Goal: Find specific page/section: Find specific page/section

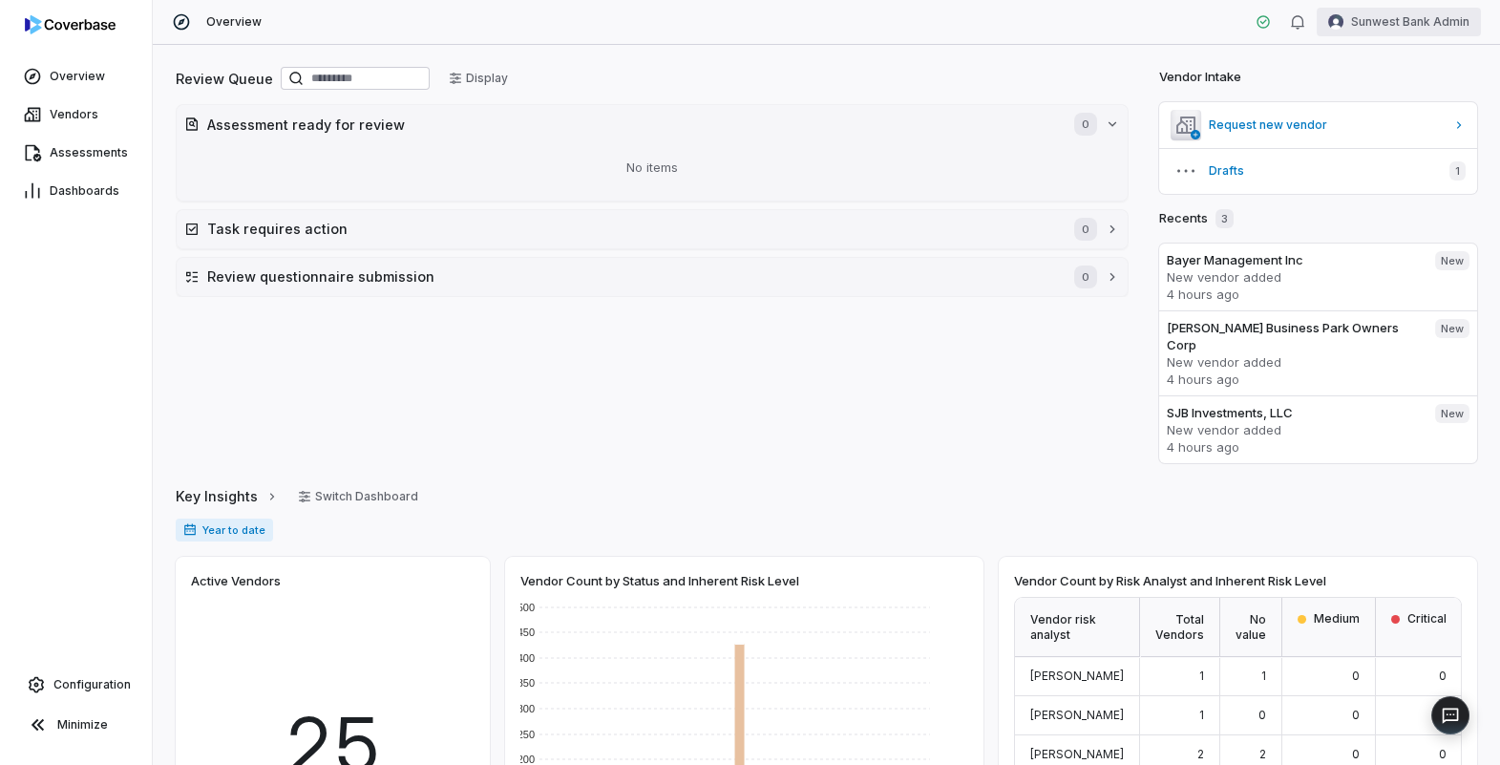
click at [1418, 31] on html "Overview Vendors Assessments Dashboards Configuration Minimize Overview Sunwest…" at bounding box center [750, 382] width 1500 height 765
click at [1391, 177] on div "Log out" at bounding box center [1400, 175] width 146 height 31
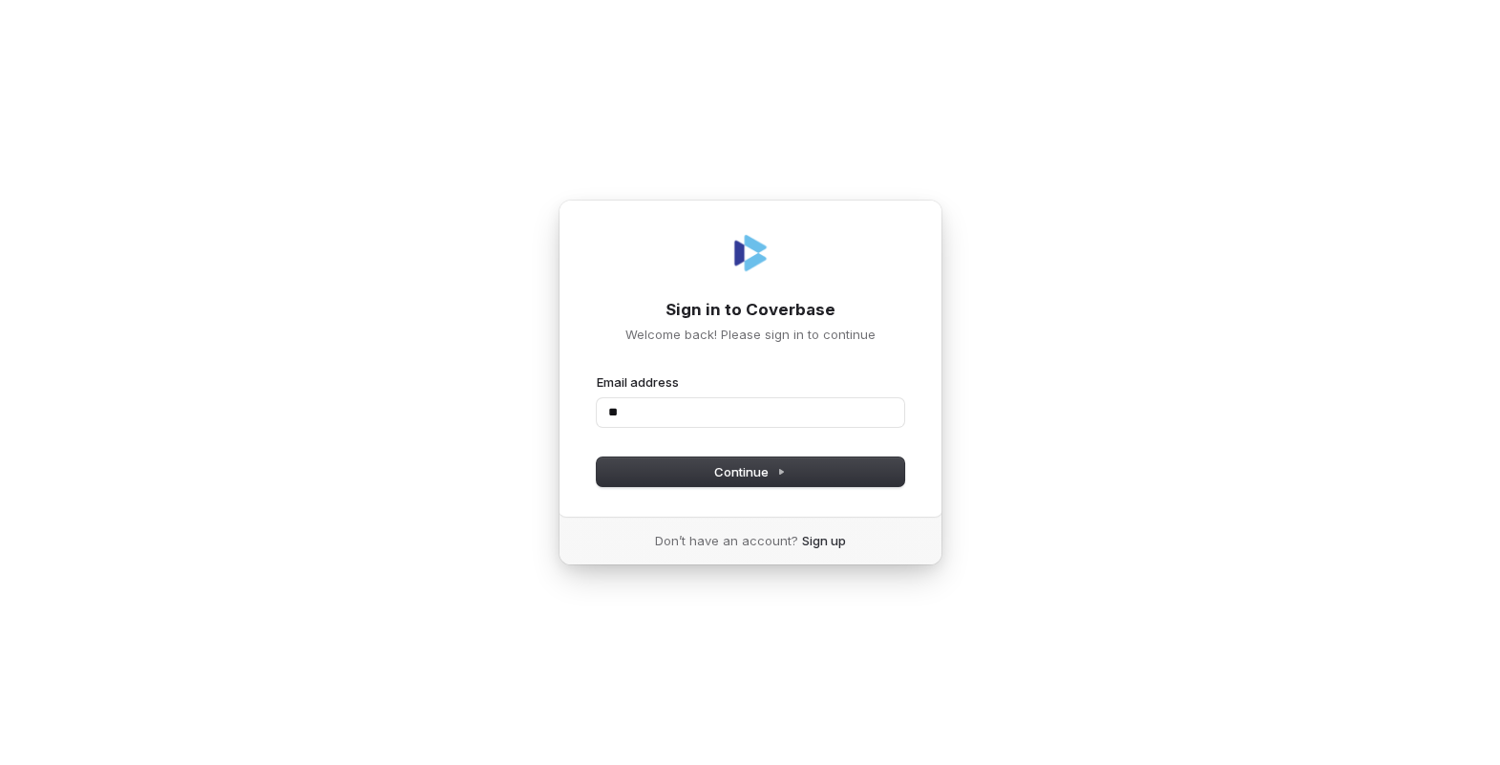
type input "*"
type input "**********"
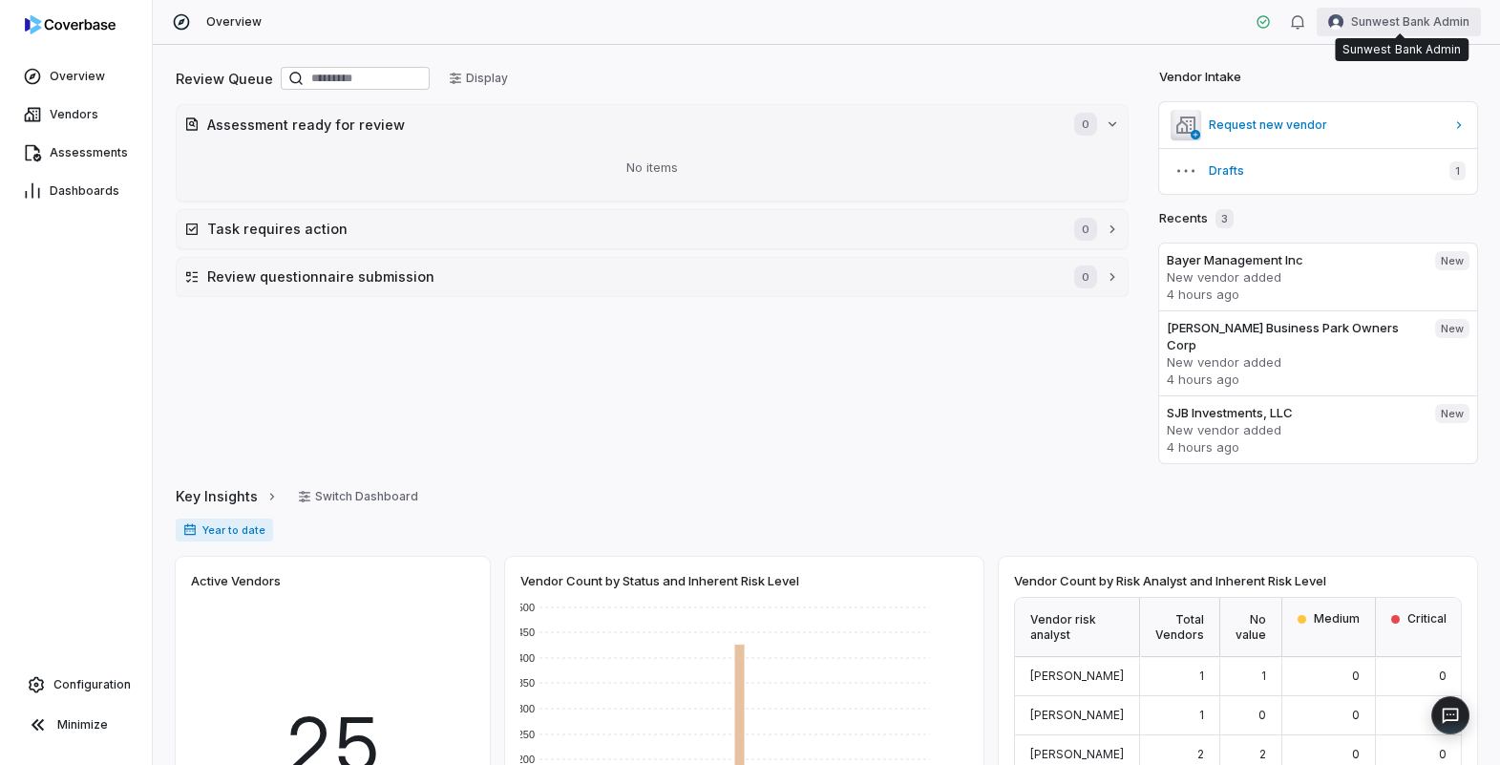
click at [1414, 17] on html "Overview Vendors Assessments Dashboards Configuration Minimize Overview Sunwest…" at bounding box center [750, 382] width 1500 height 765
click at [1359, 179] on div "Log out" at bounding box center [1400, 175] width 146 height 31
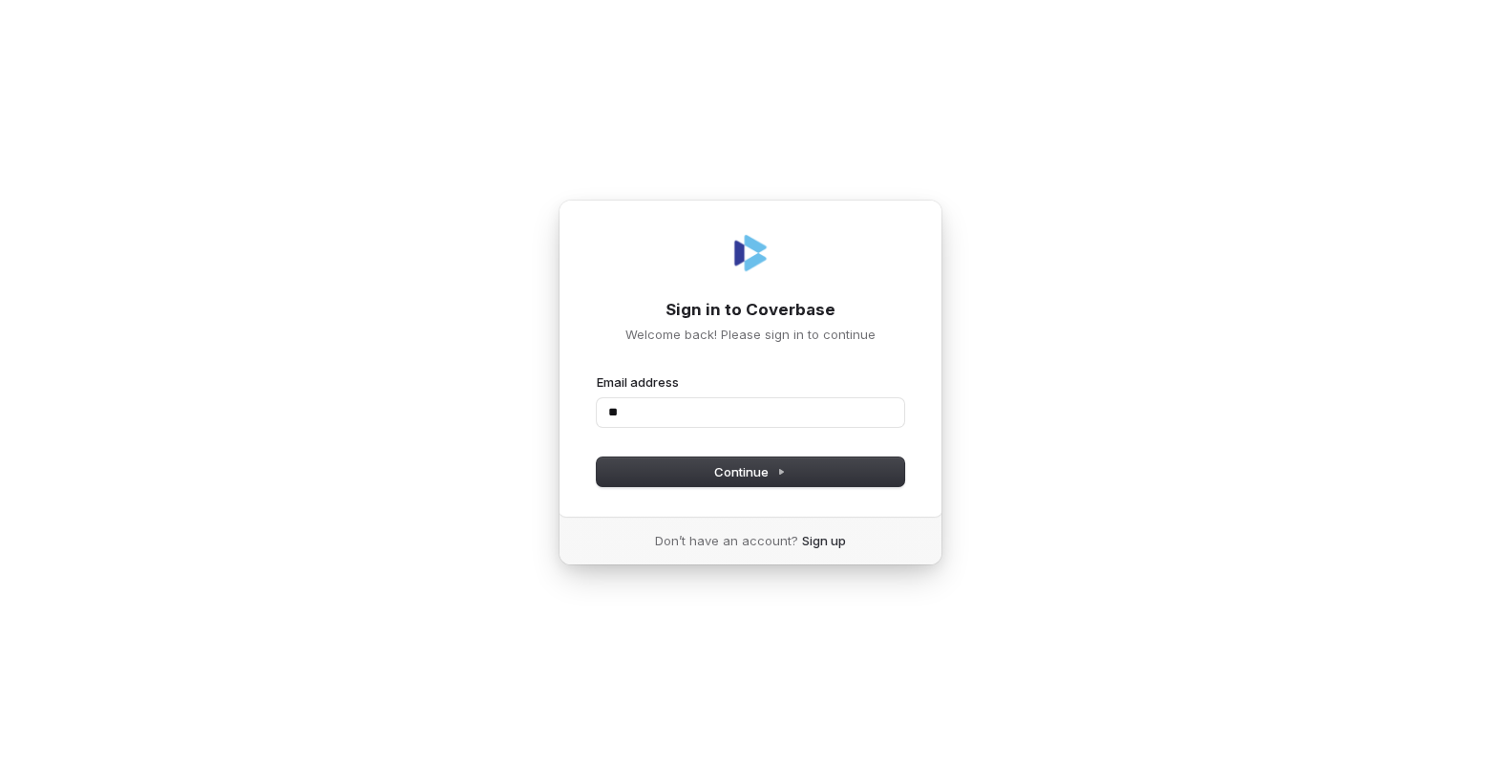
type input "*"
click at [0, 764] on com-1password-button at bounding box center [0, 765] width 0 height 0
type input "**********"
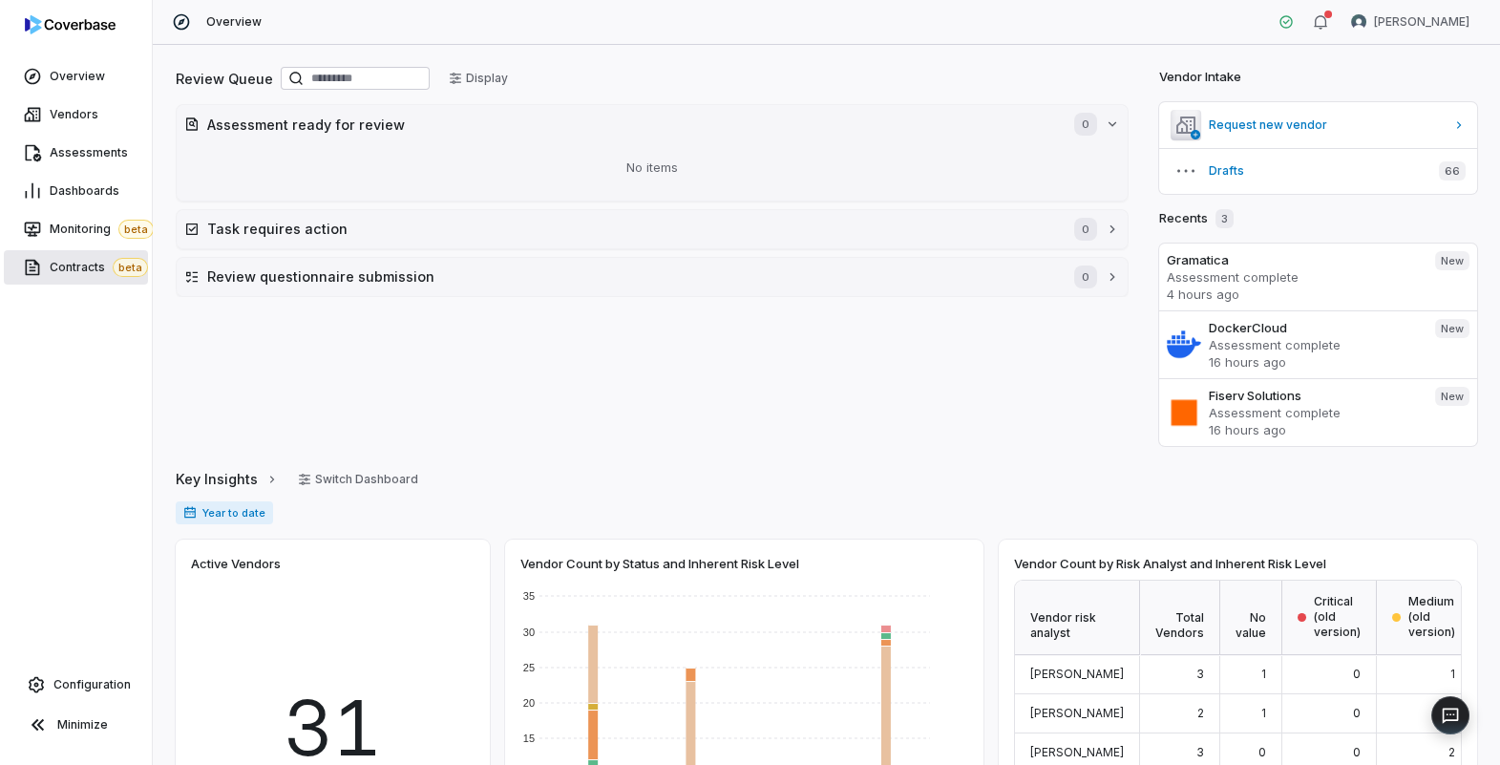
click at [90, 277] on link "Contracts beta" at bounding box center [76, 267] width 144 height 34
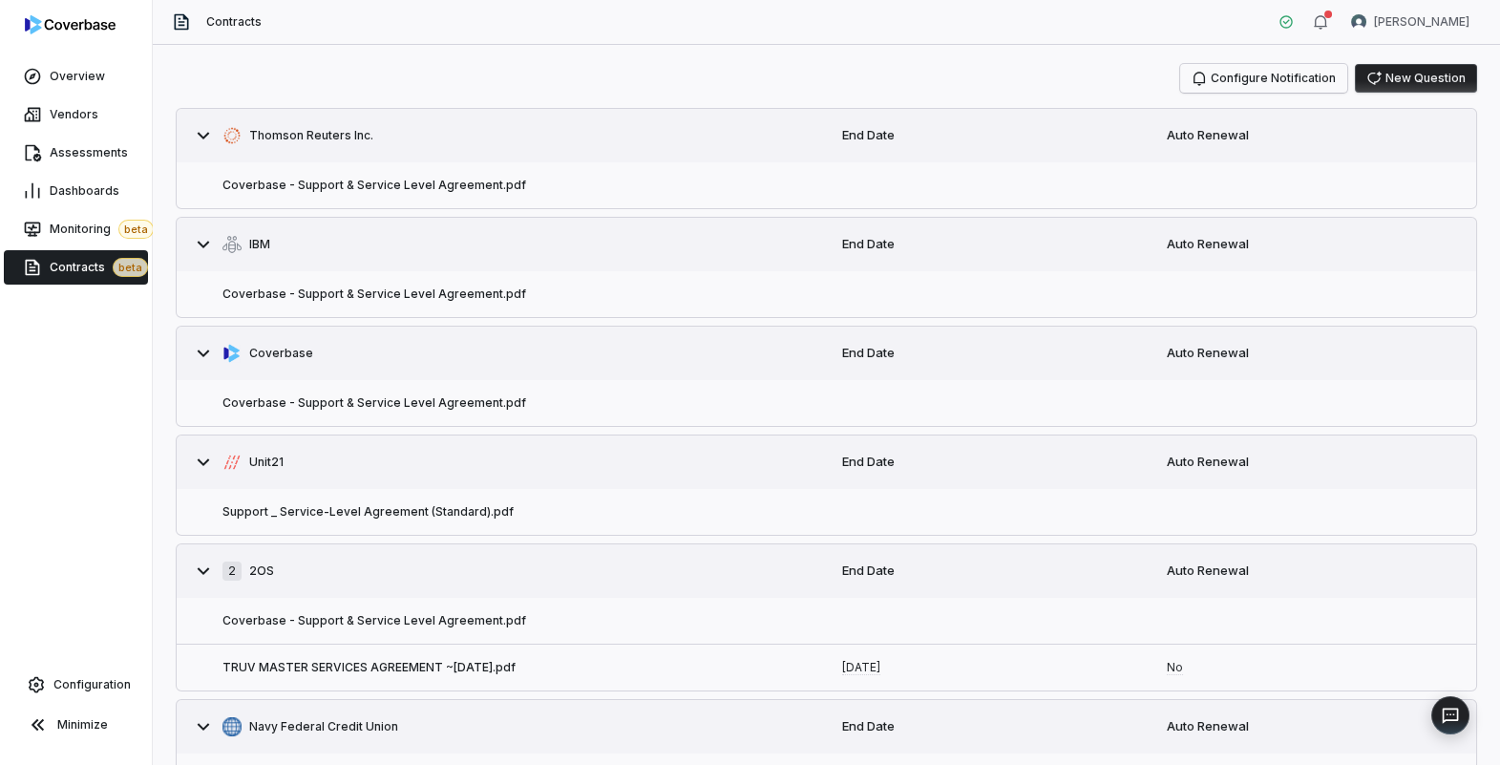
click at [1250, 82] on button "Configure Notification" at bounding box center [1263, 78] width 167 height 29
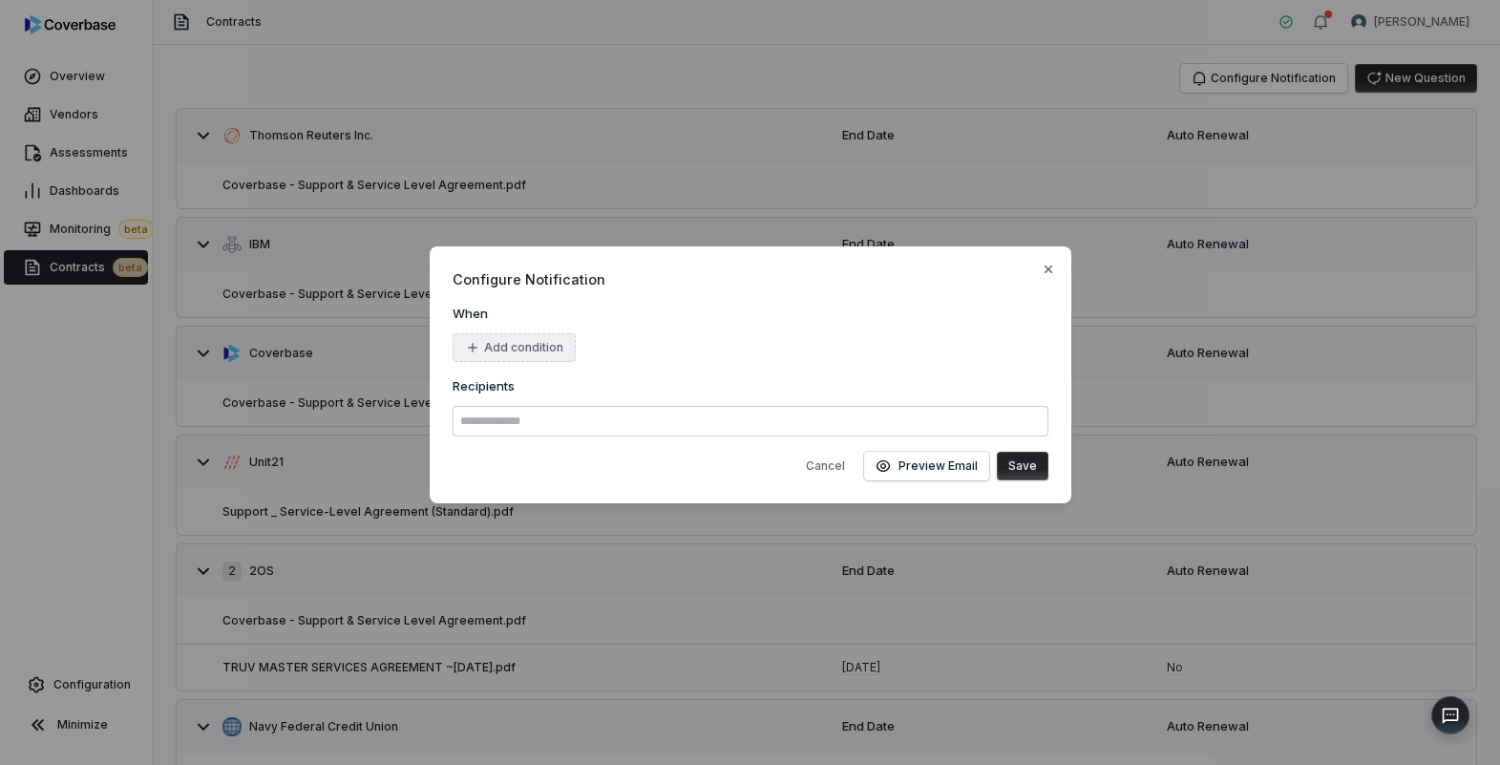
click at [515, 347] on button "Add condition" at bounding box center [513, 347] width 123 height 29
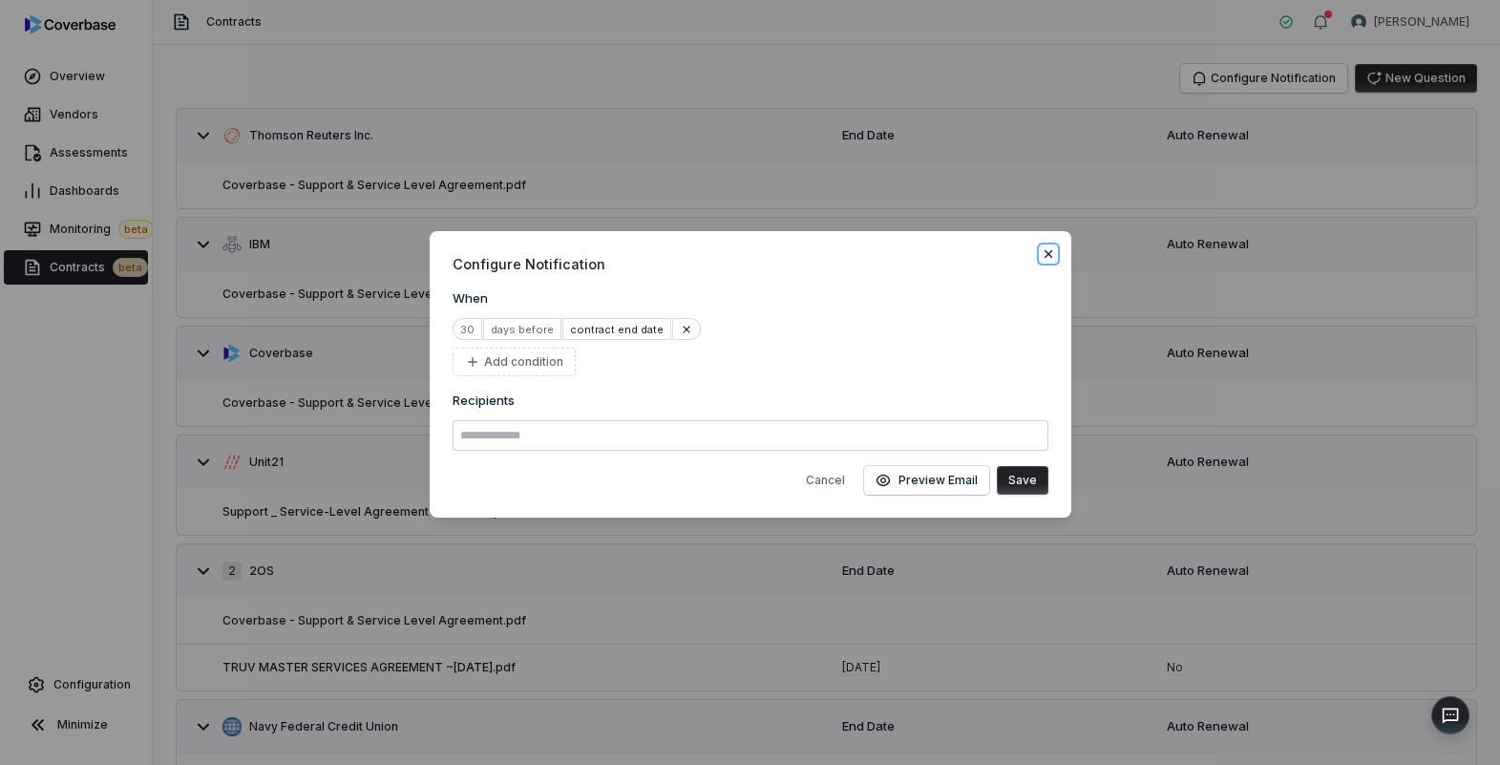
click at [1047, 258] on icon "button" at bounding box center [1047, 253] width 15 height 15
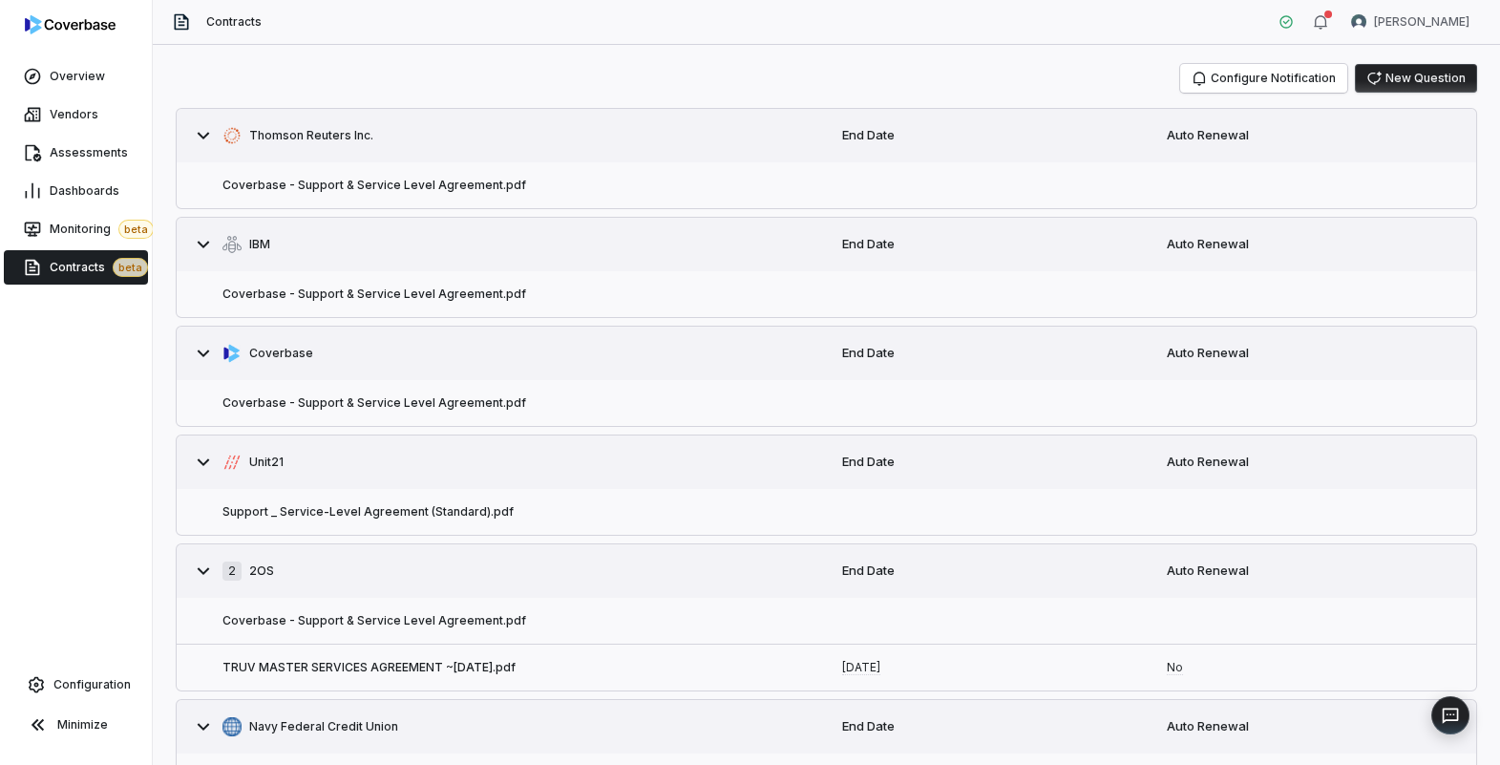
click at [536, 305] on div "Coverbase - Support & Service Level Agreement.pdf" at bounding box center [502, 294] width 650 height 46
click at [463, 294] on button "Coverbase - Support & Service Level Agreement.pdf" at bounding box center [374, 293] width 304 height 15
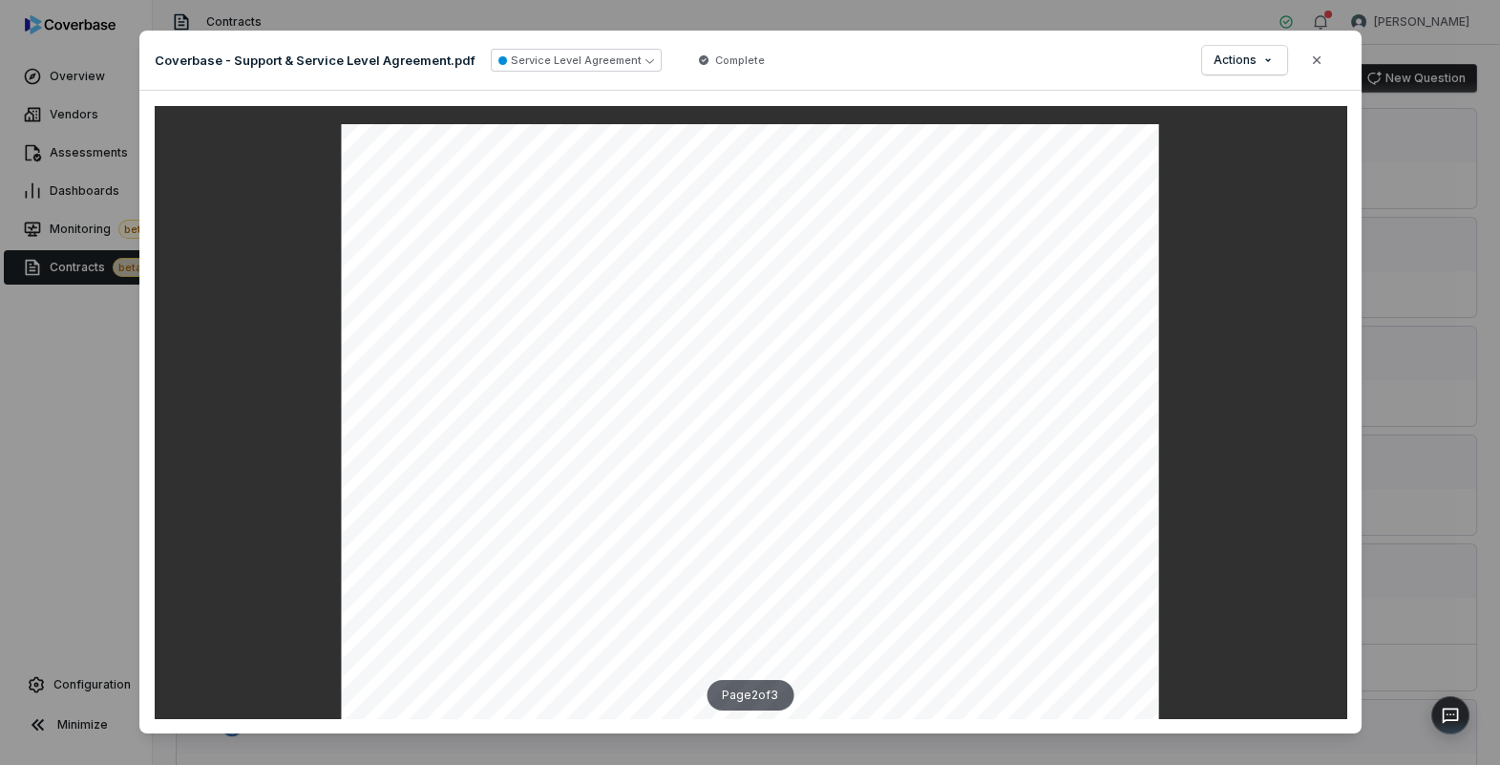
scroll to position [2623, 0]
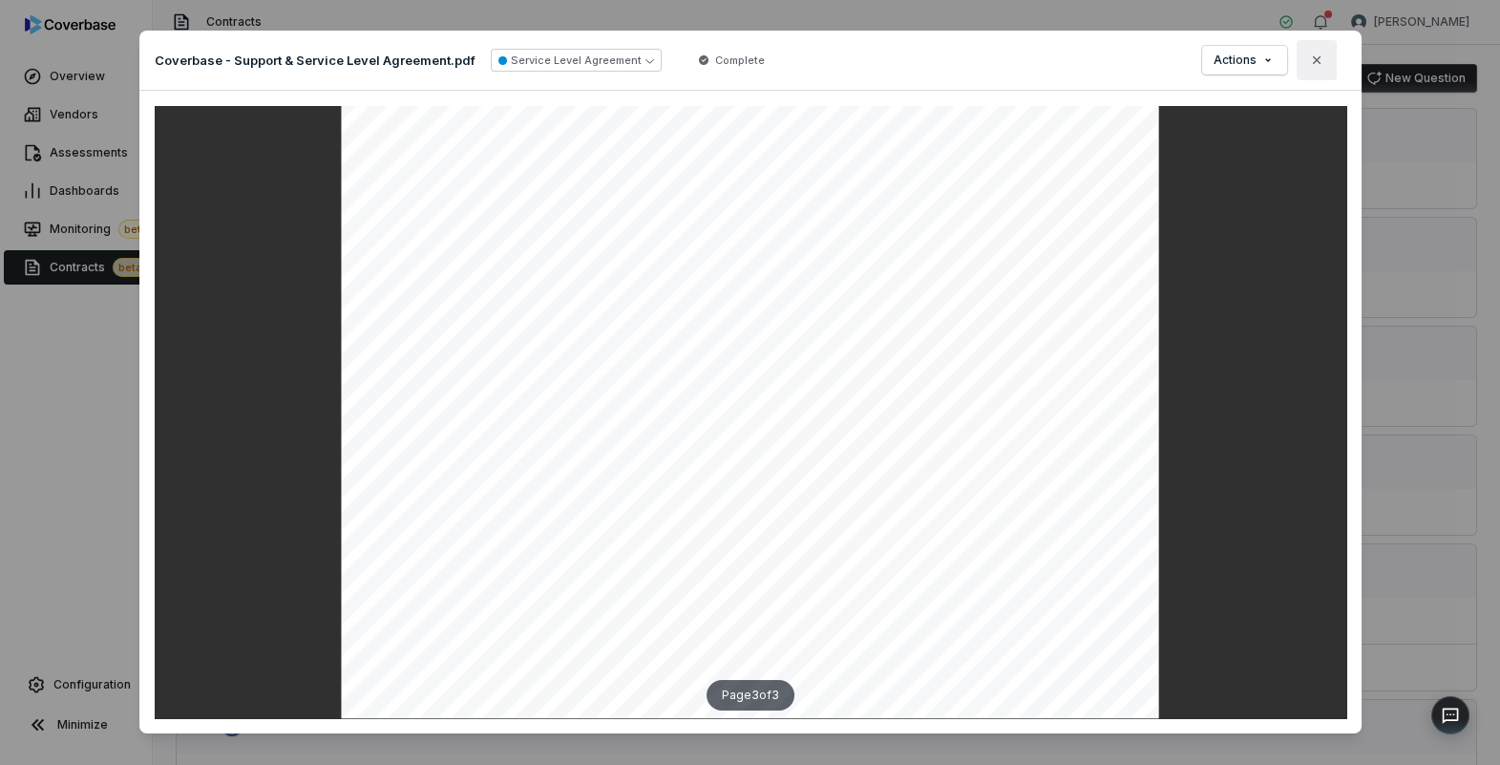
click at [1322, 58] on icon "button" at bounding box center [1316, 60] width 15 height 15
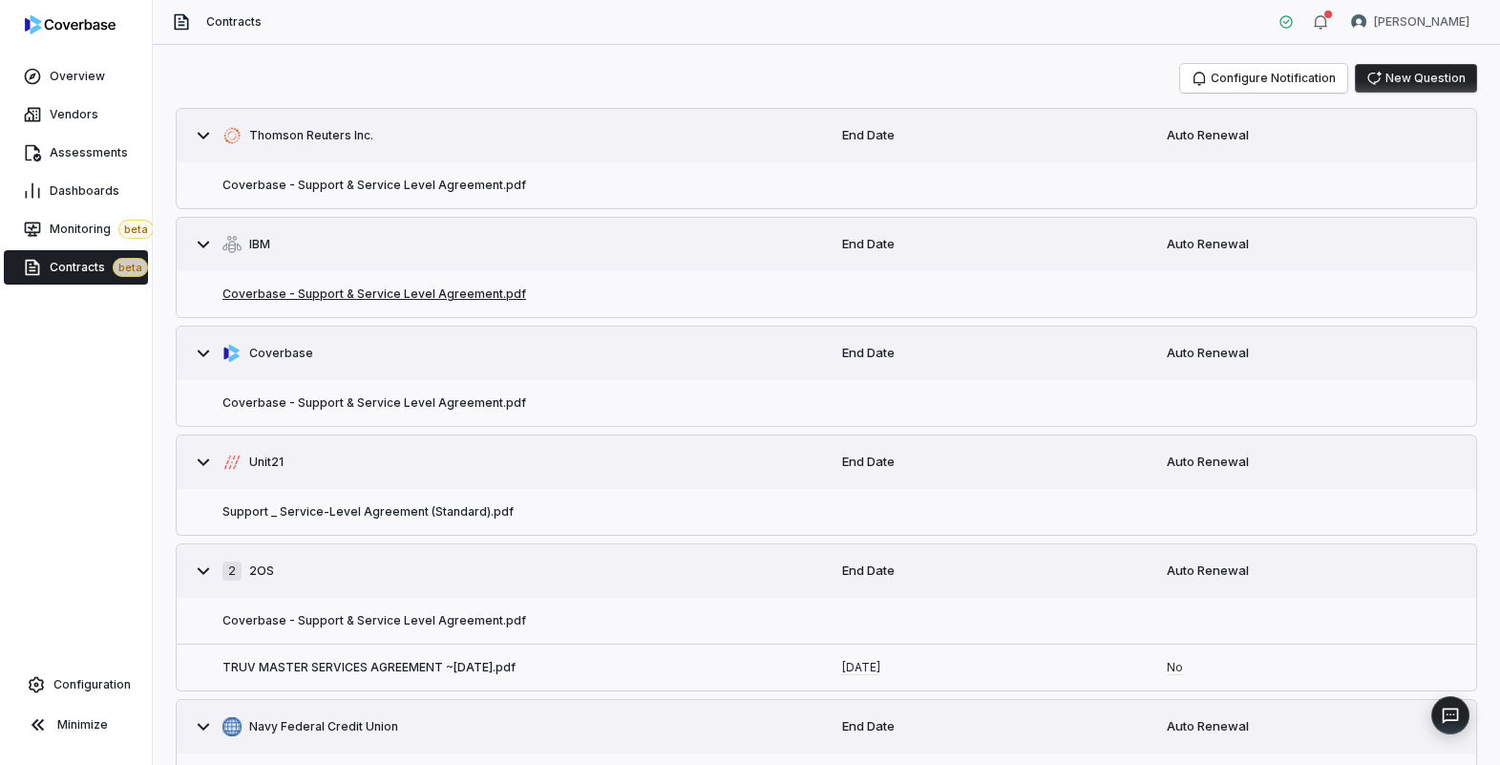
click at [493, 290] on button "Coverbase - Support & Service Level Agreement.pdf" at bounding box center [374, 293] width 304 height 15
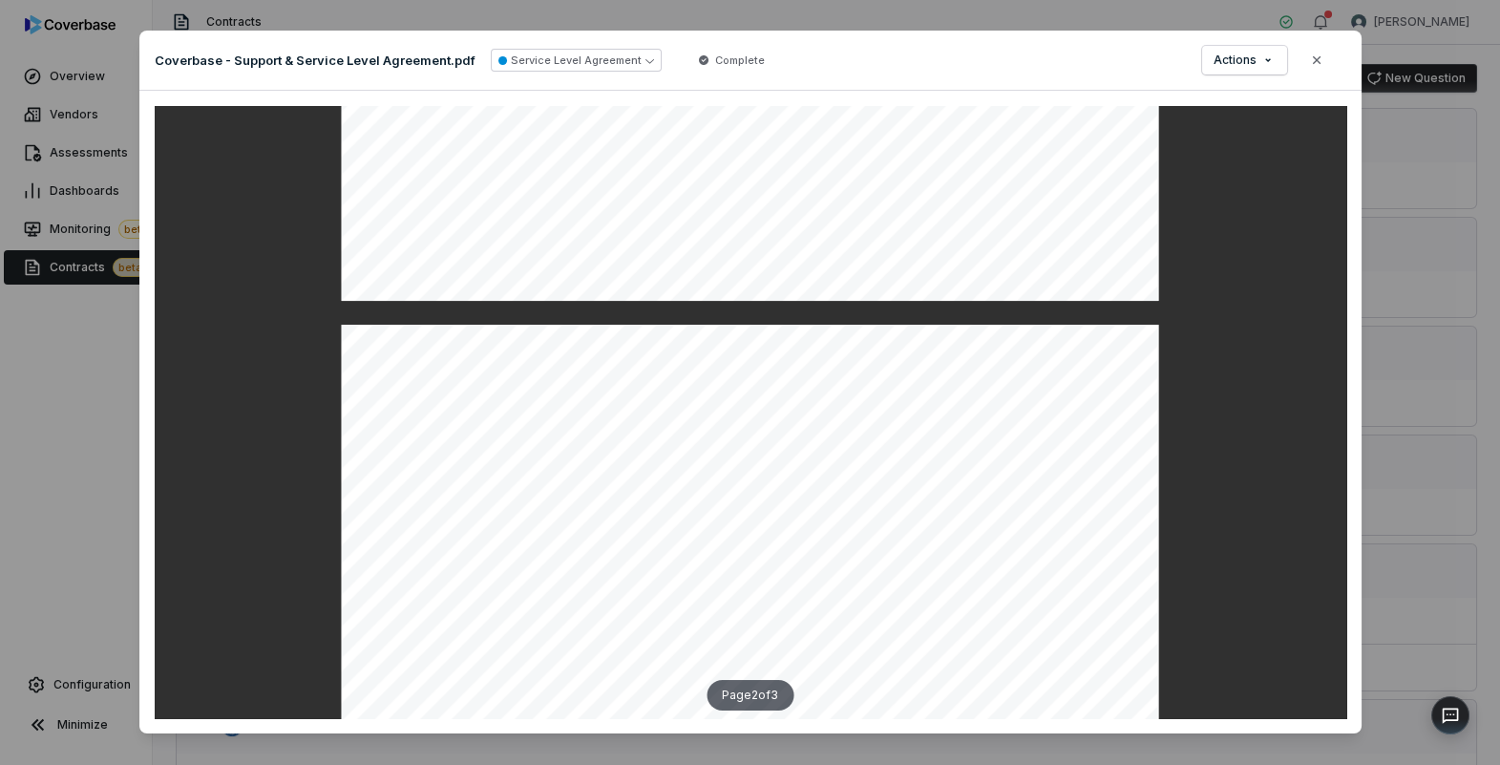
scroll to position [916, 0]
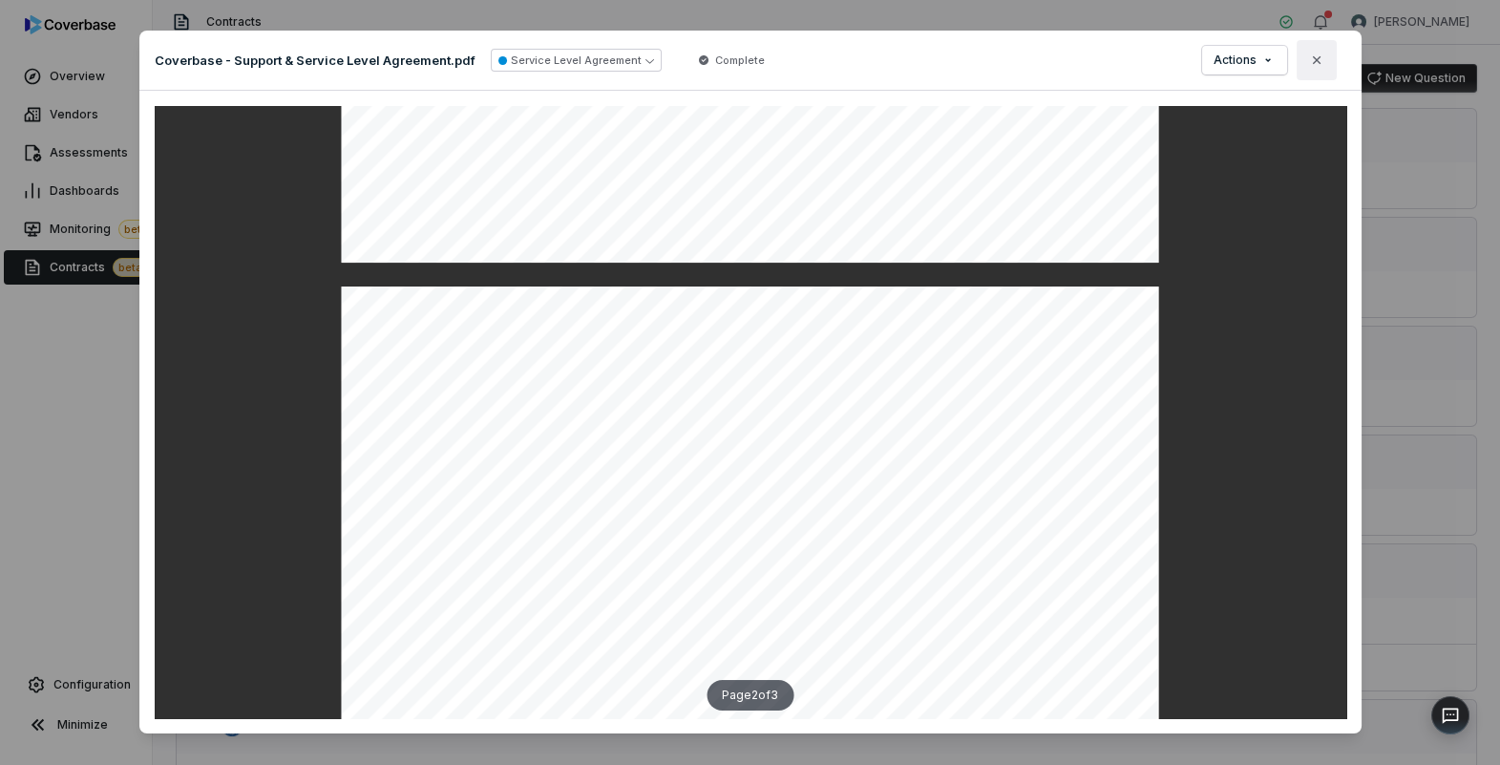
click at [1321, 59] on icon "button" at bounding box center [1316, 60] width 15 height 15
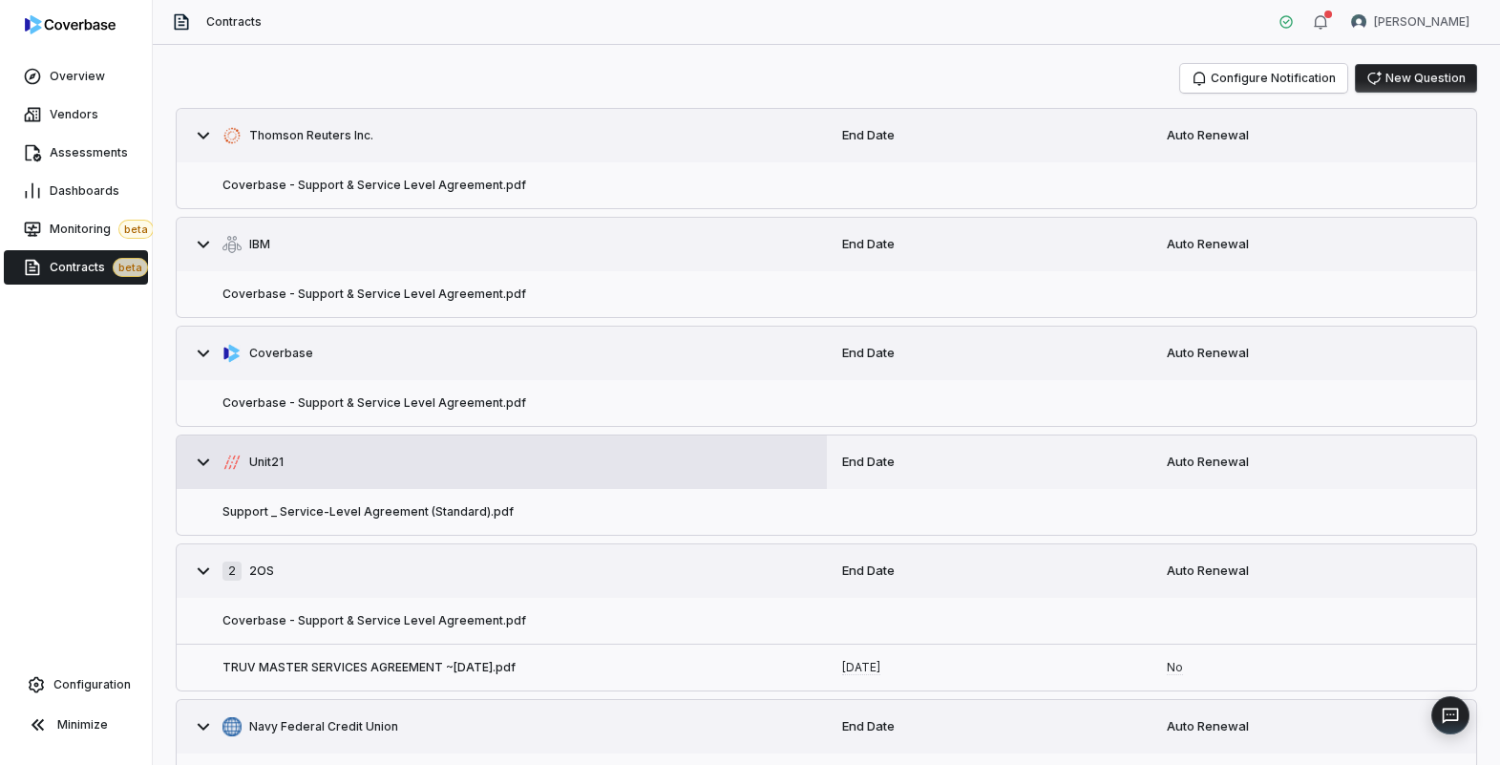
scroll to position [141, 0]
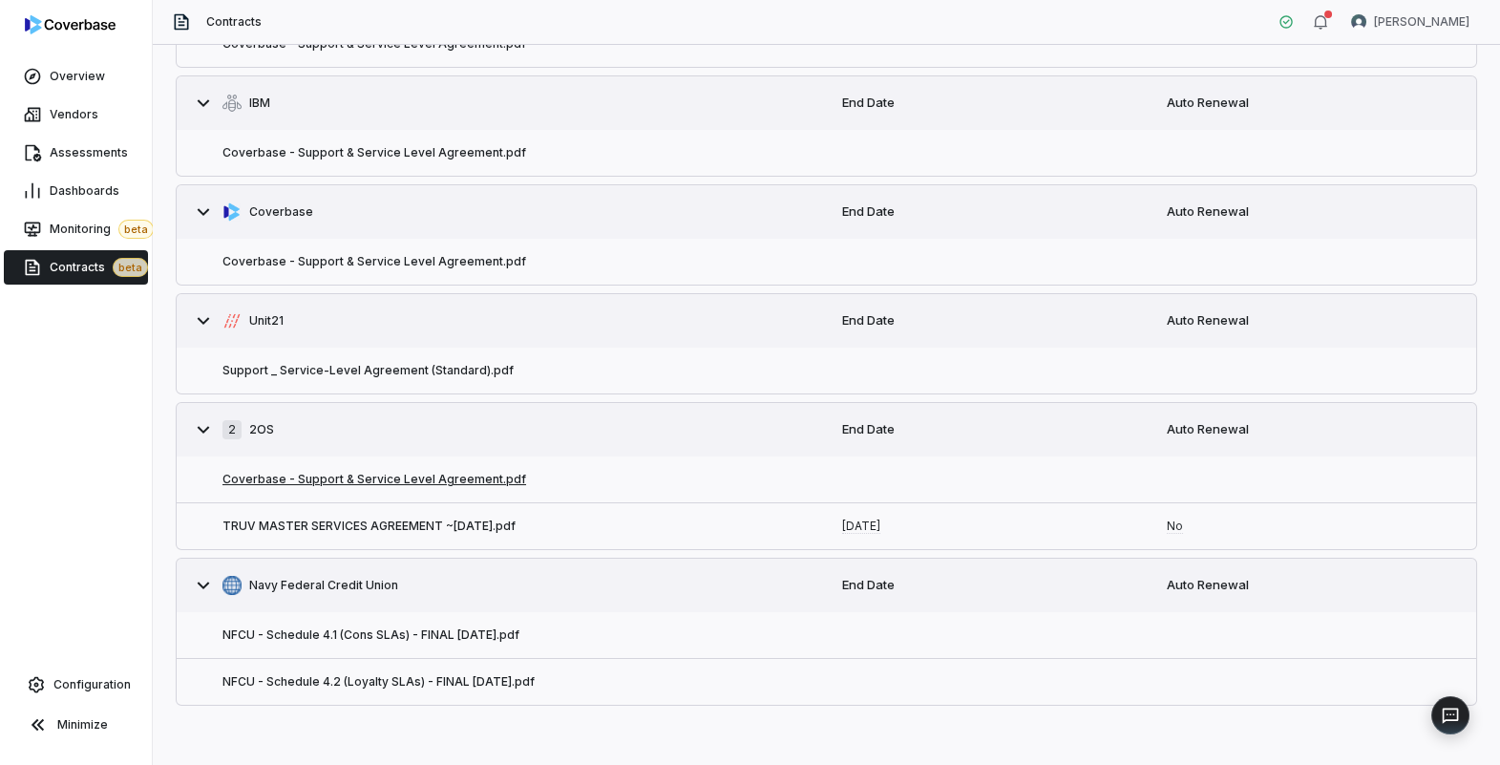
click at [478, 473] on button "Coverbase - Support & Service Level Agreement.pdf" at bounding box center [374, 479] width 304 height 15
click at [492, 631] on button "NFCU - Schedule 4.1 (Cons SLAs) - FINAL 10.23.23.pdf" at bounding box center [370, 634] width 297 height 15
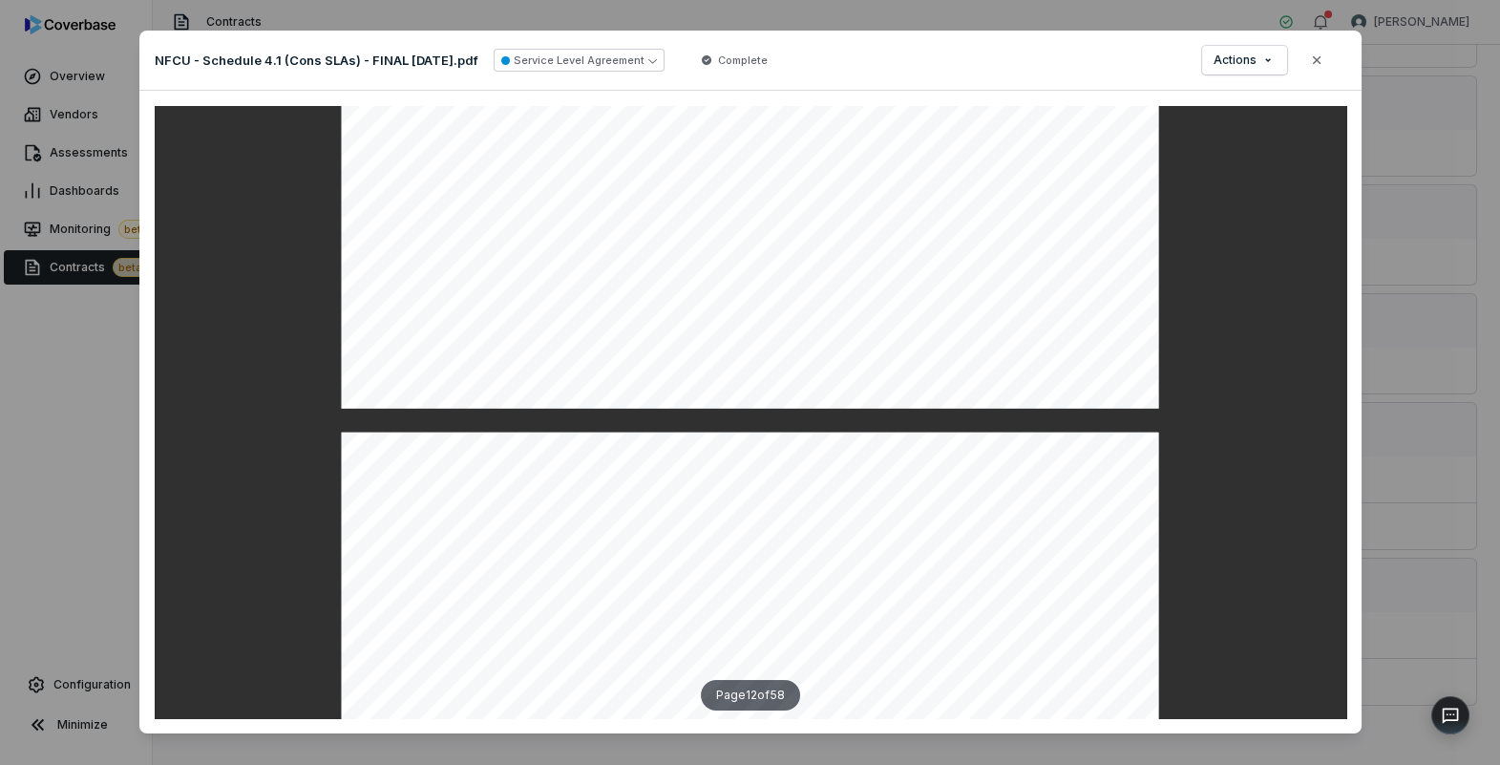
scroll to position [11613, 0]
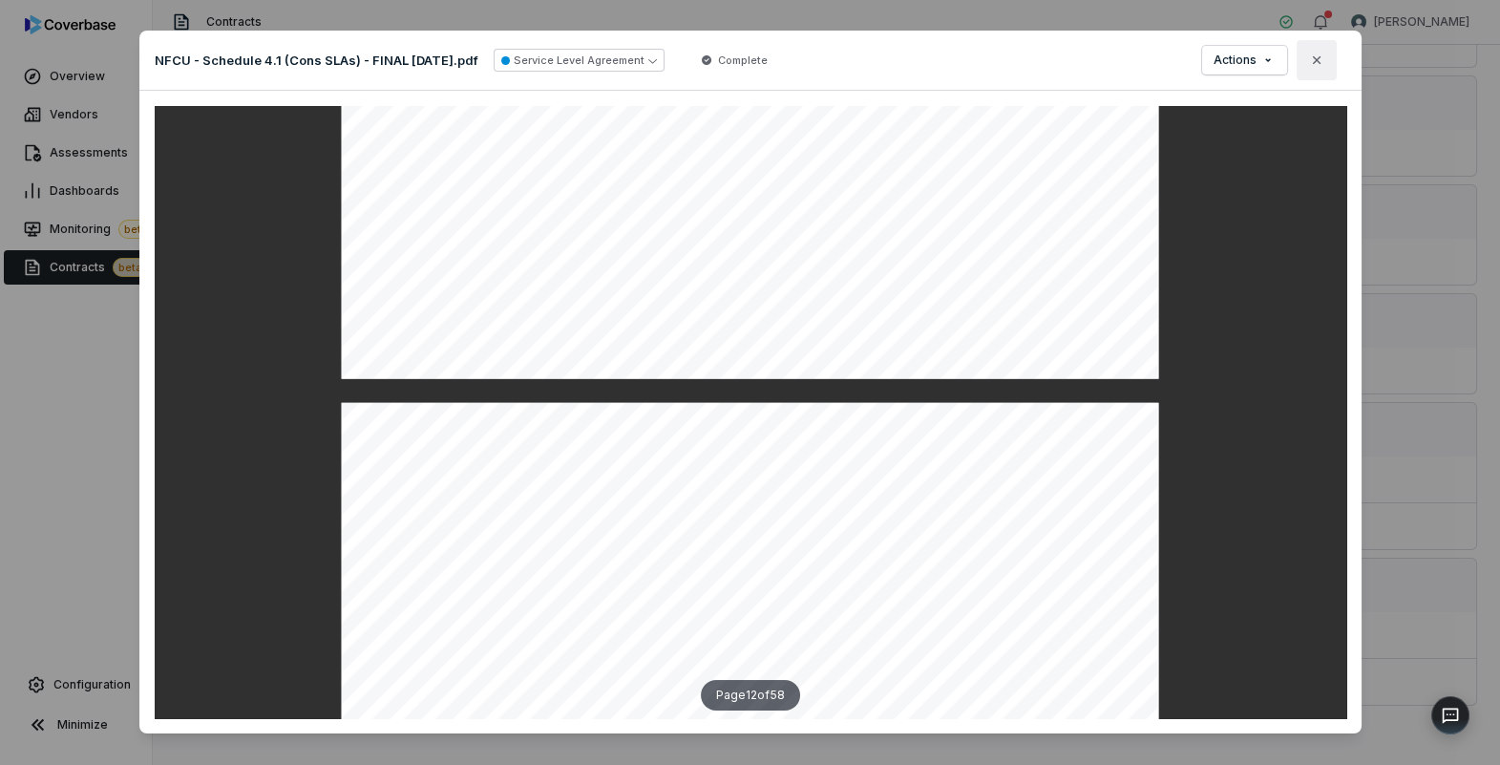
click at [1319, 69] on button "Close" at bounding box center [1316, 60] width 40 height 40
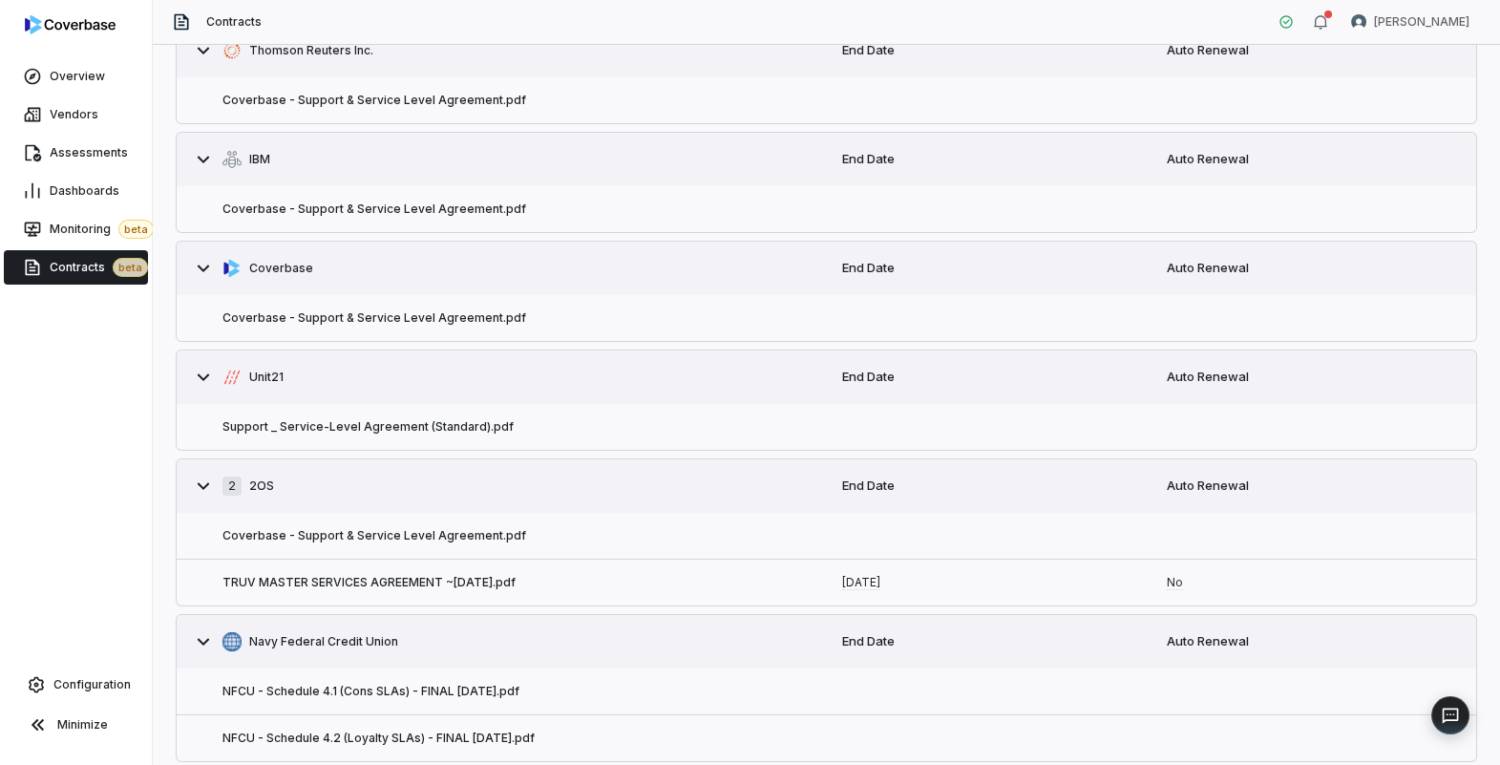
scroll to position [141, 0]
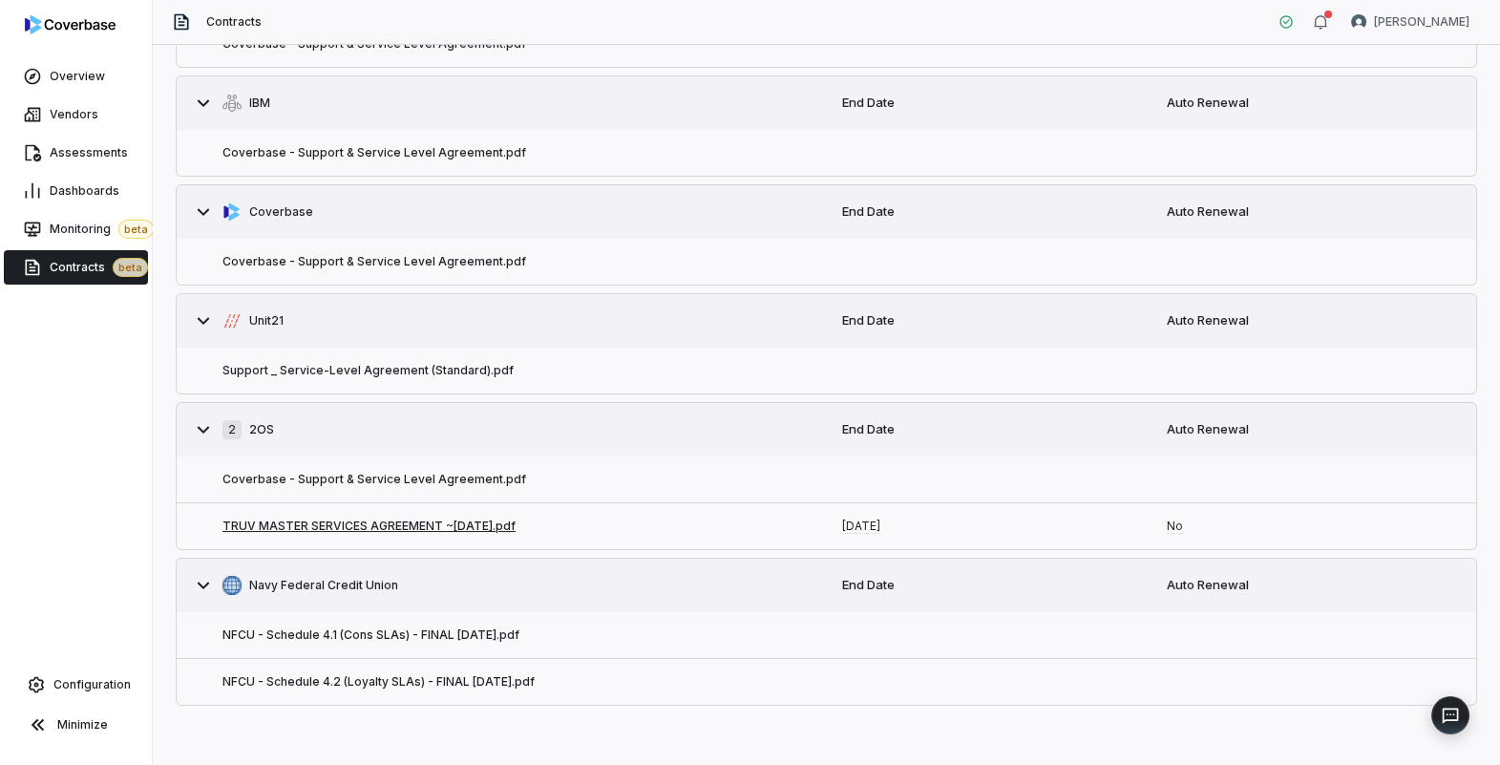
click at [406, 527] on button "TRUV MASTER SERVICES AGREEMENT ~4.5.24.pdf" at bounding box center [368, 525] width 293 height 15
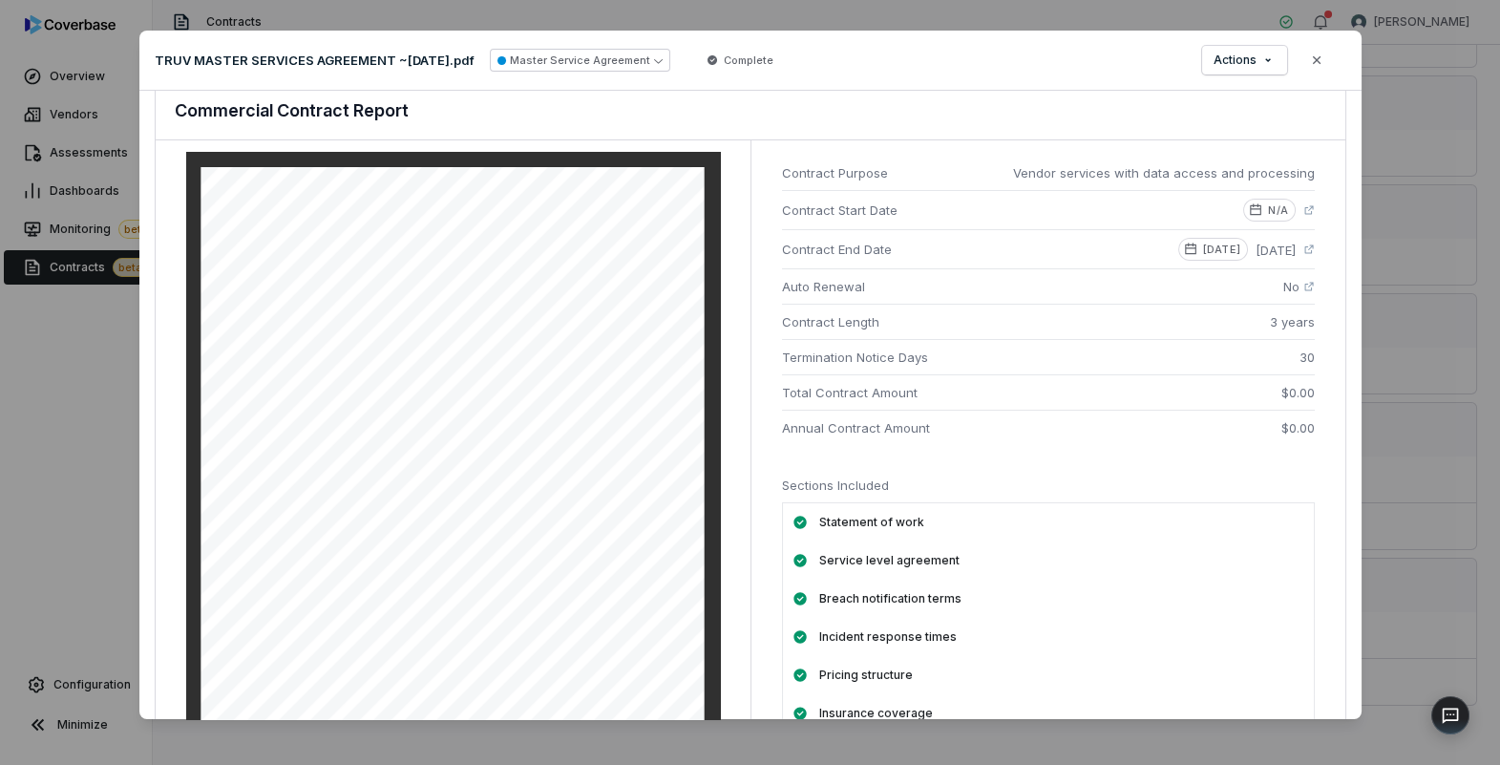
scroll to position [57, 0]
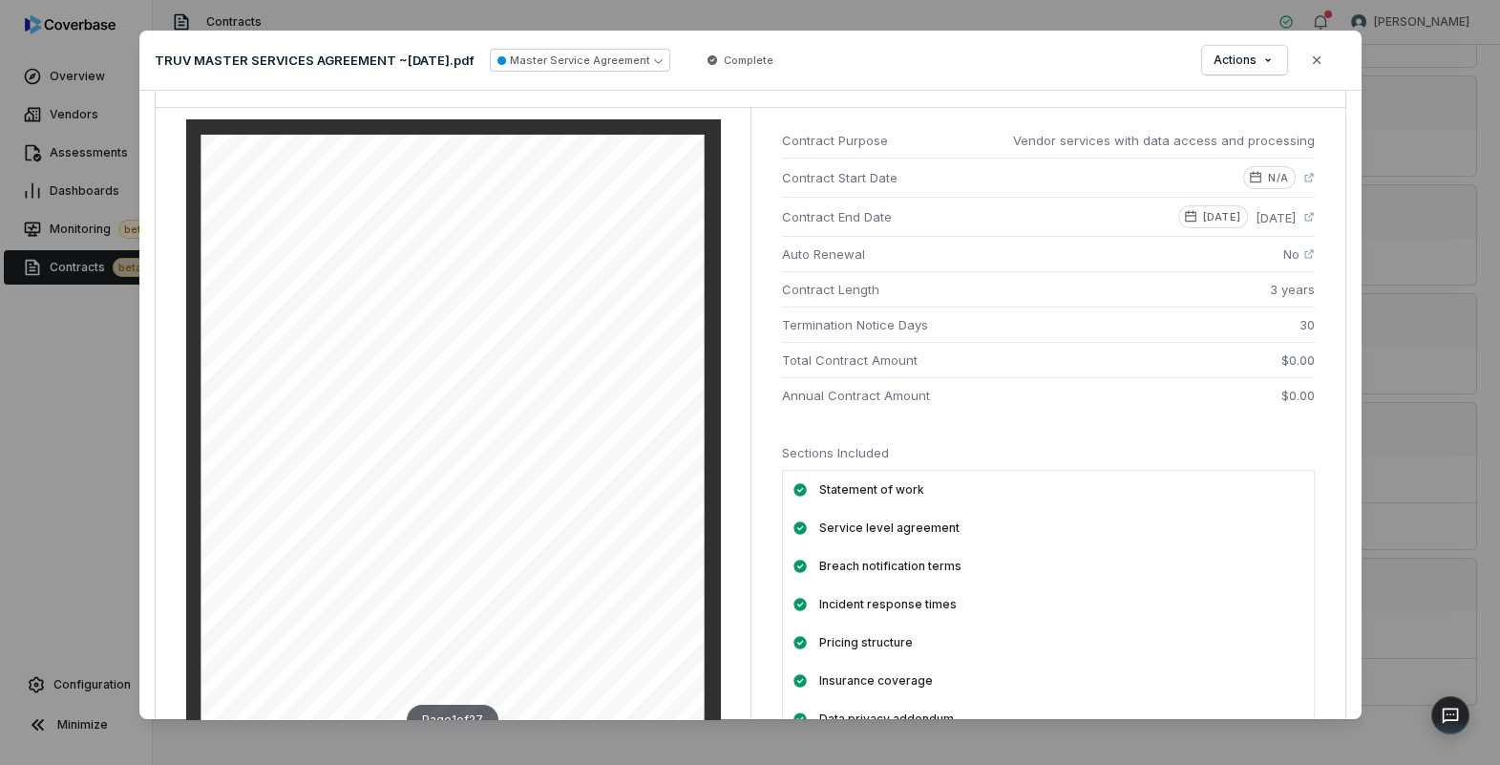
click at [981, 378] on li "Annual Contract Amount $0.00" at bounding box center [1048, 394] width 533 height 35
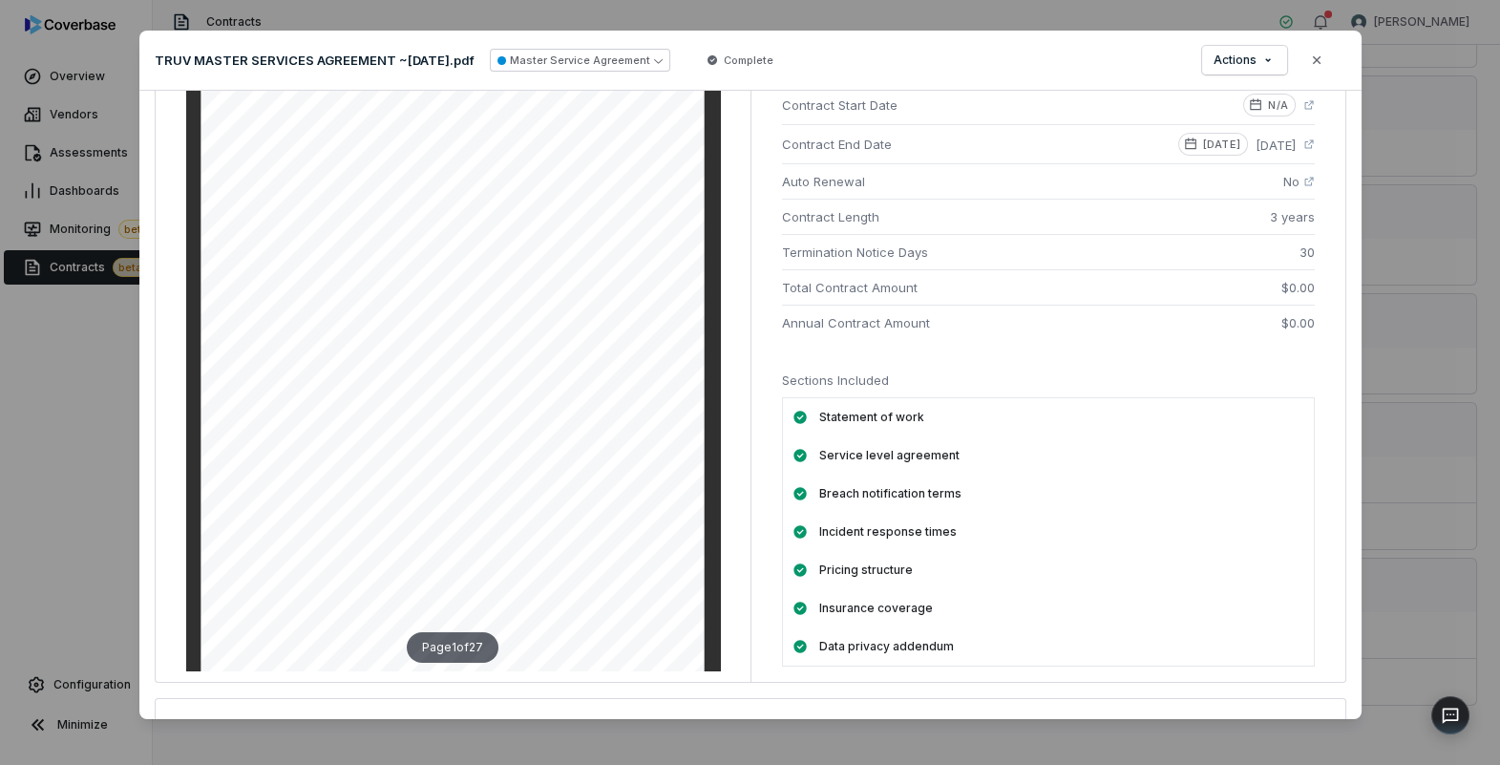
scroll to position [128, 0]
click at [1313, 184] on icon at bounding box center [1308, 183] width 11 height 11
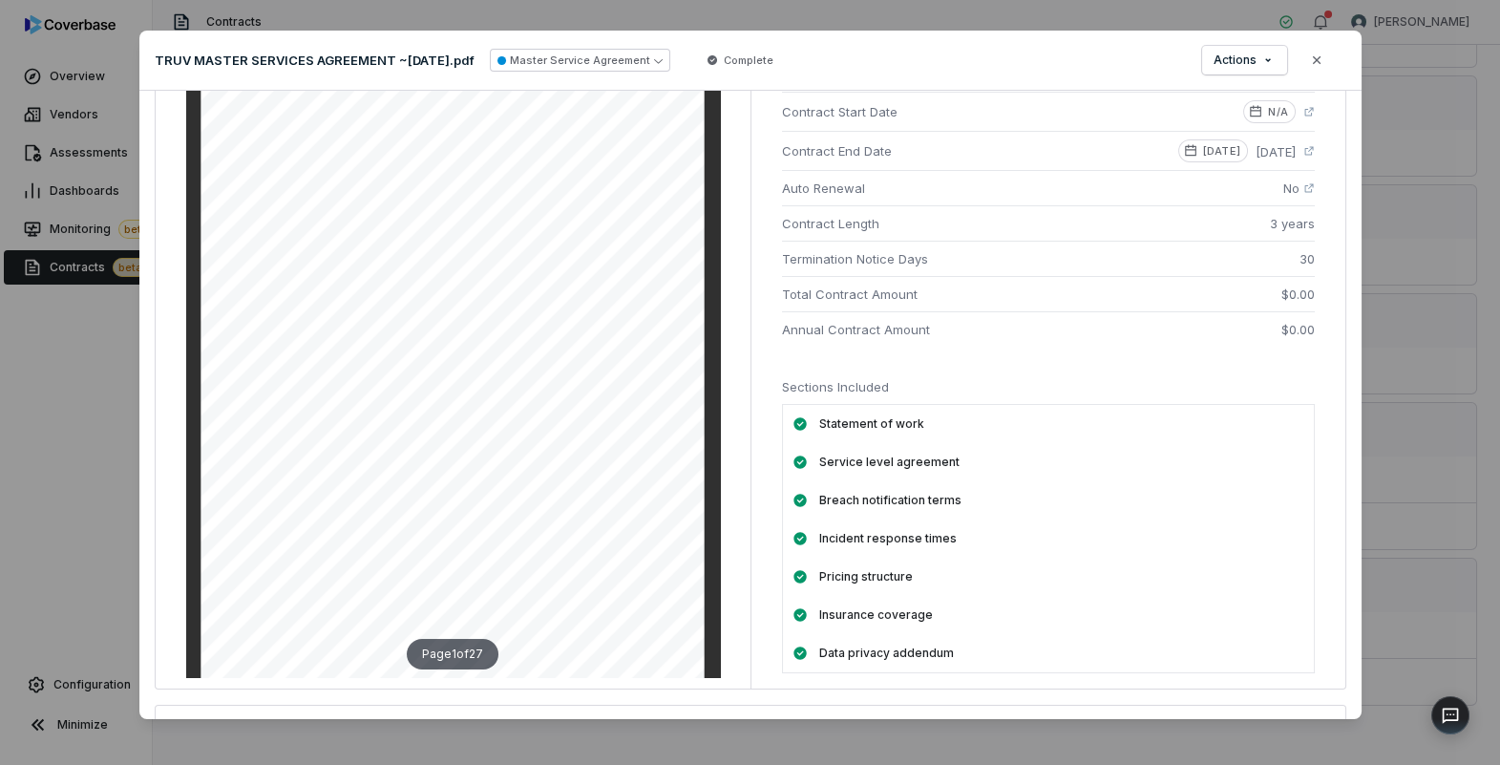
scroll to position [91, 0]
